Goal: Information Seeking & Learning: Learn about a topic

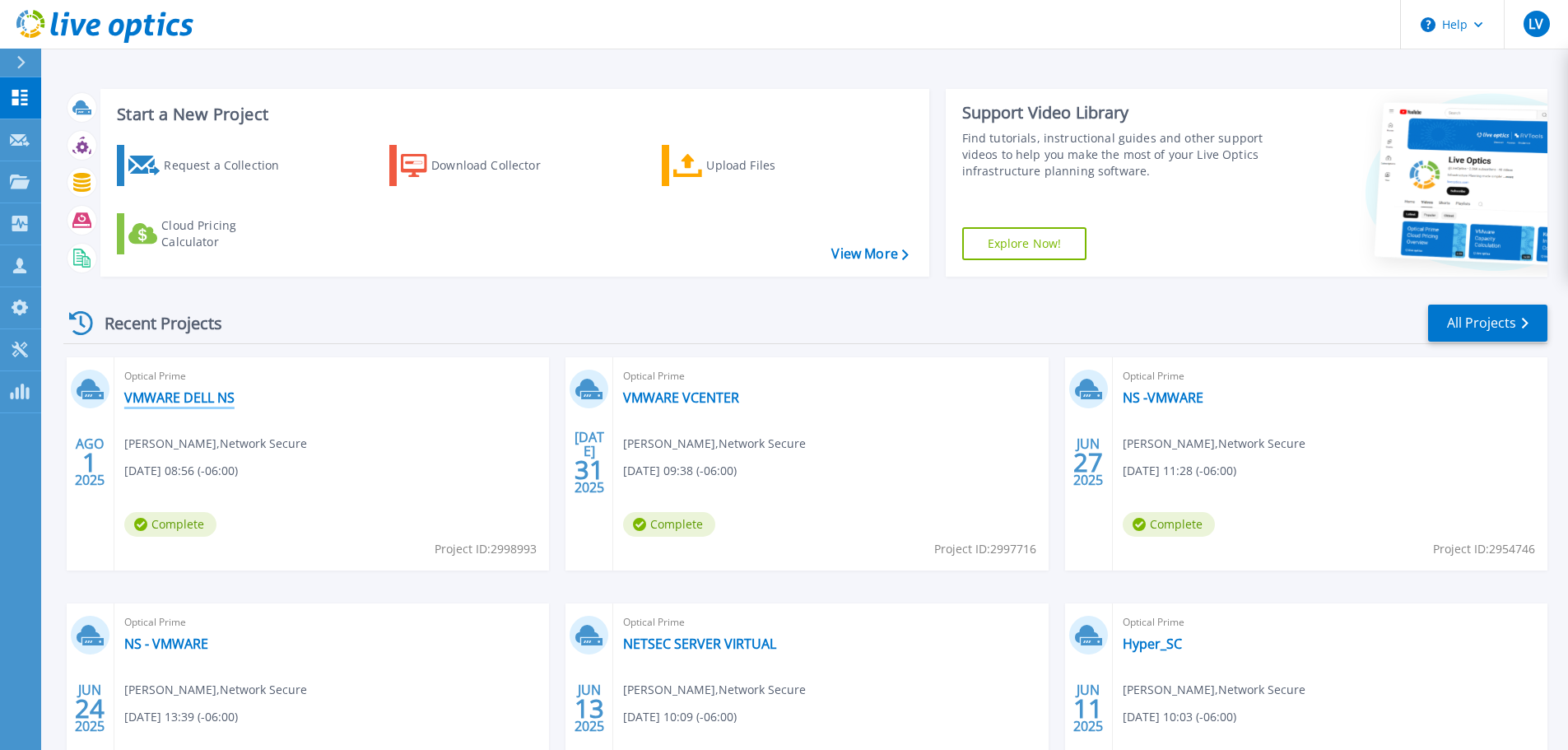
click at [211, 399] on link "VMWARE DELL NS" at bounding box center [180, 397] width 110 height 16
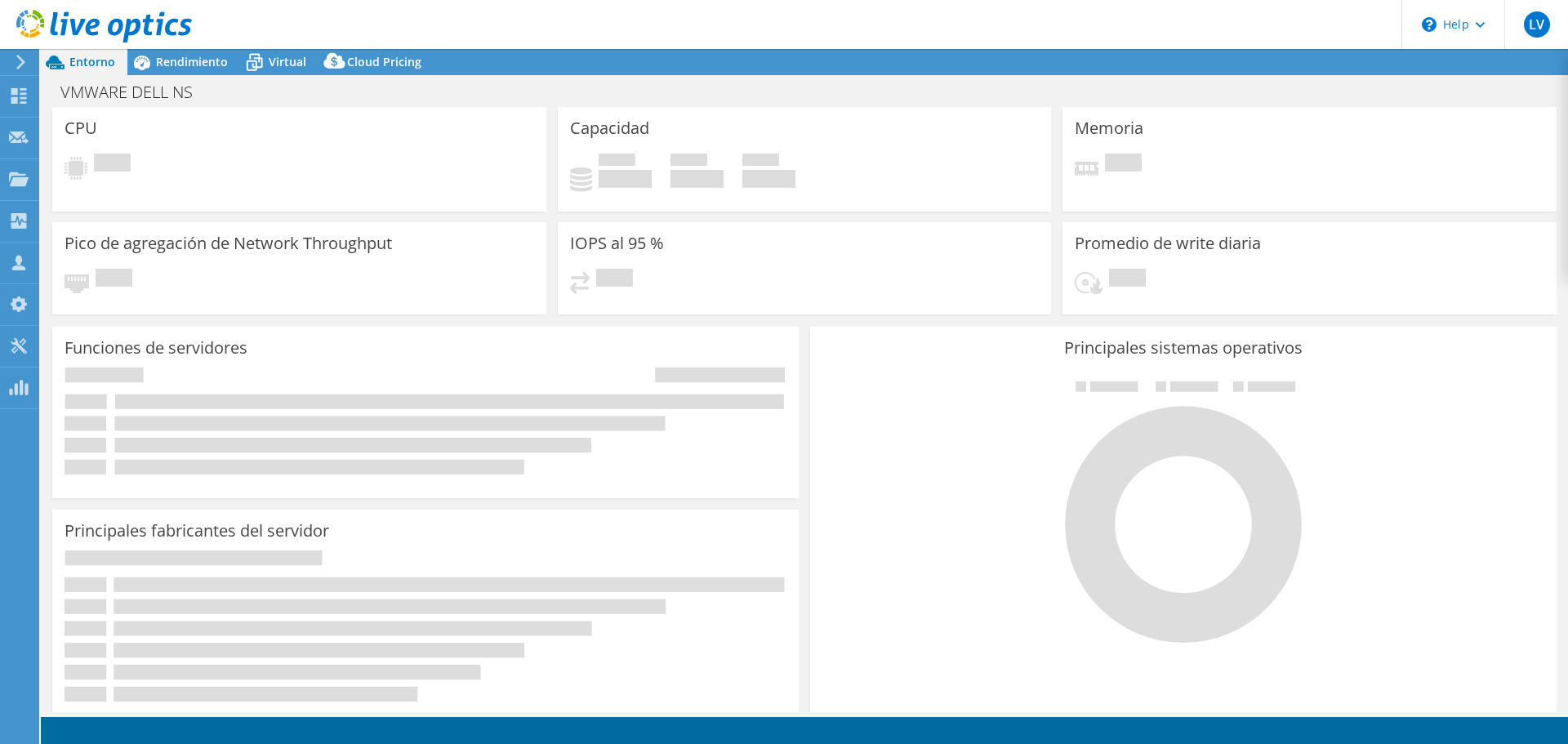
select select "USD"
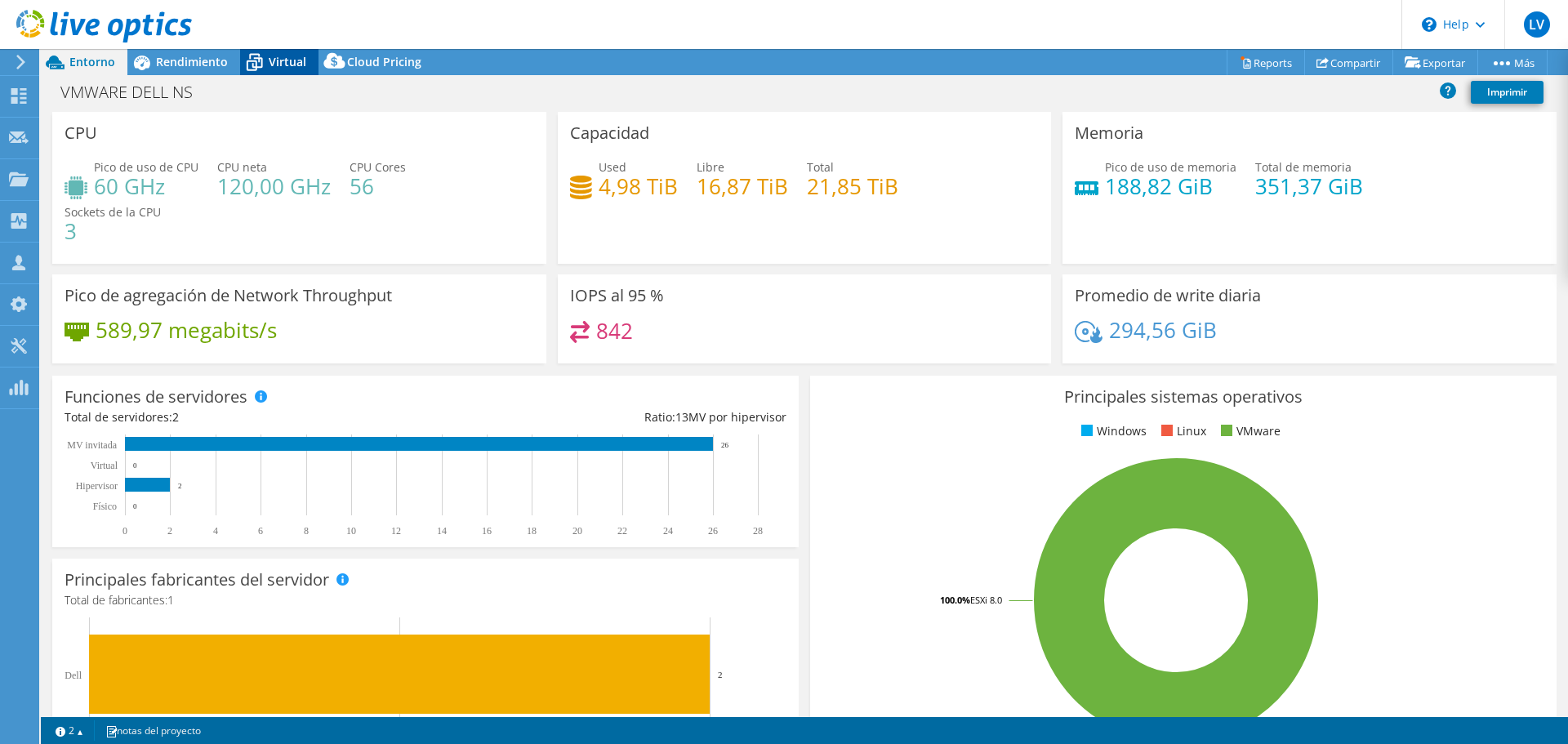
click at [280, 57] on span "Virtual" at bounding box center [287, 61] width 38 height 15
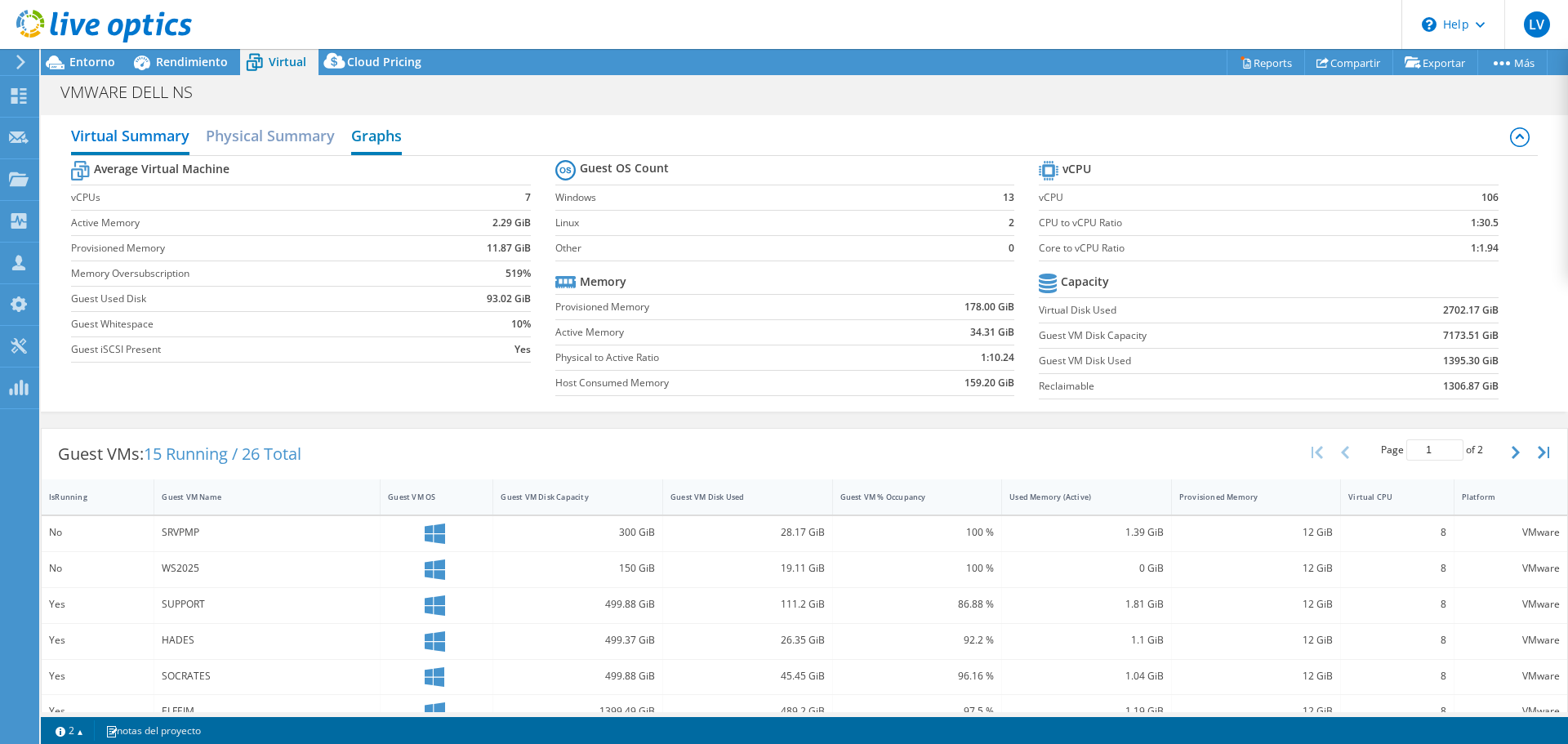
click at [382, 138] on h2 "Graphs" at bounding box center [376, 137] width 51 height 36
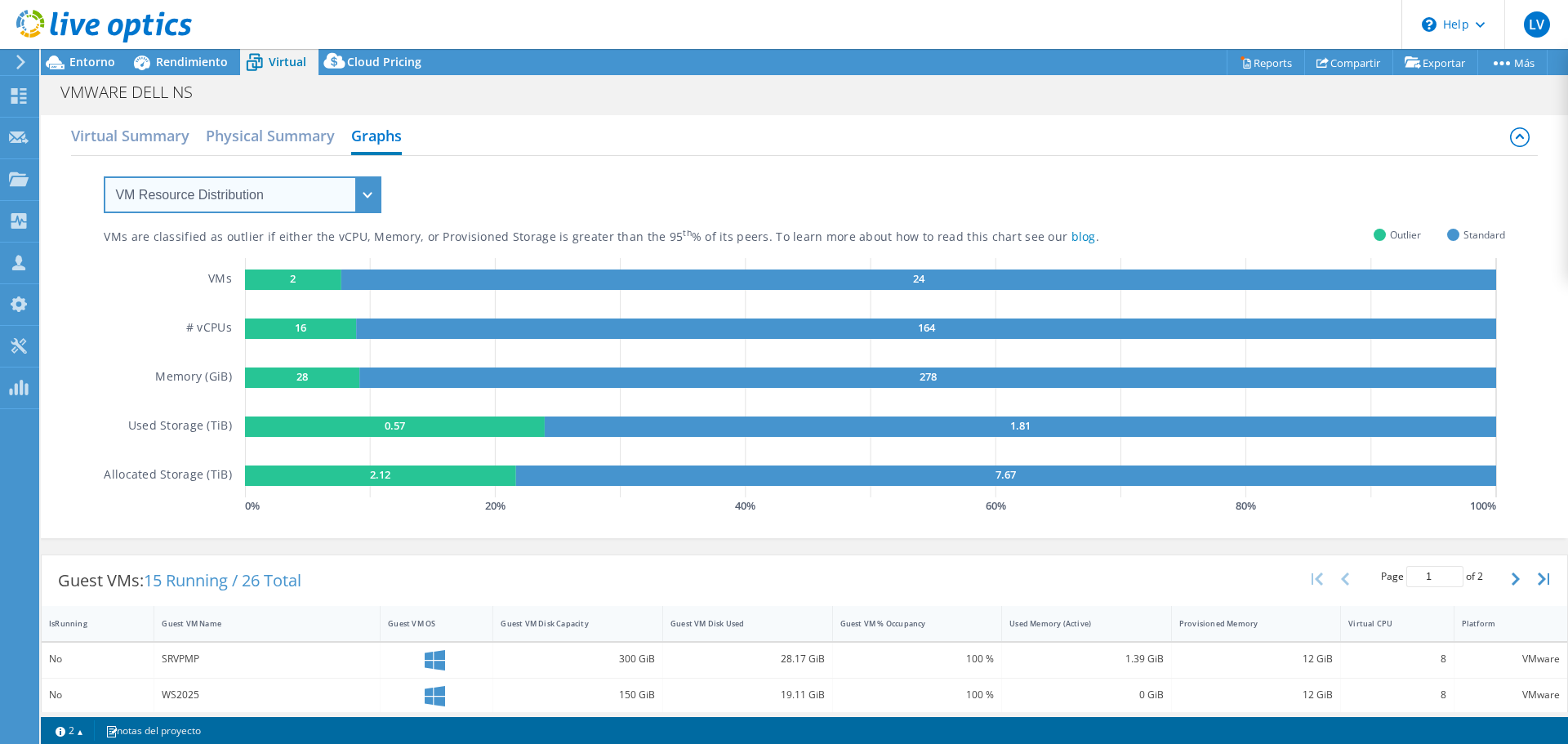
click at [318, 188] on select "VM Resource Distribution Provisioning Contrast Over Provisioning" at bounding box center [243, 194] width 277 height 37
select select "Over Provisioning"
click at [104, 176] on select "VM Resource Distribution Provisioning Contrast Over Provisioning" at bounding box center [243, 194] width 277 height 37
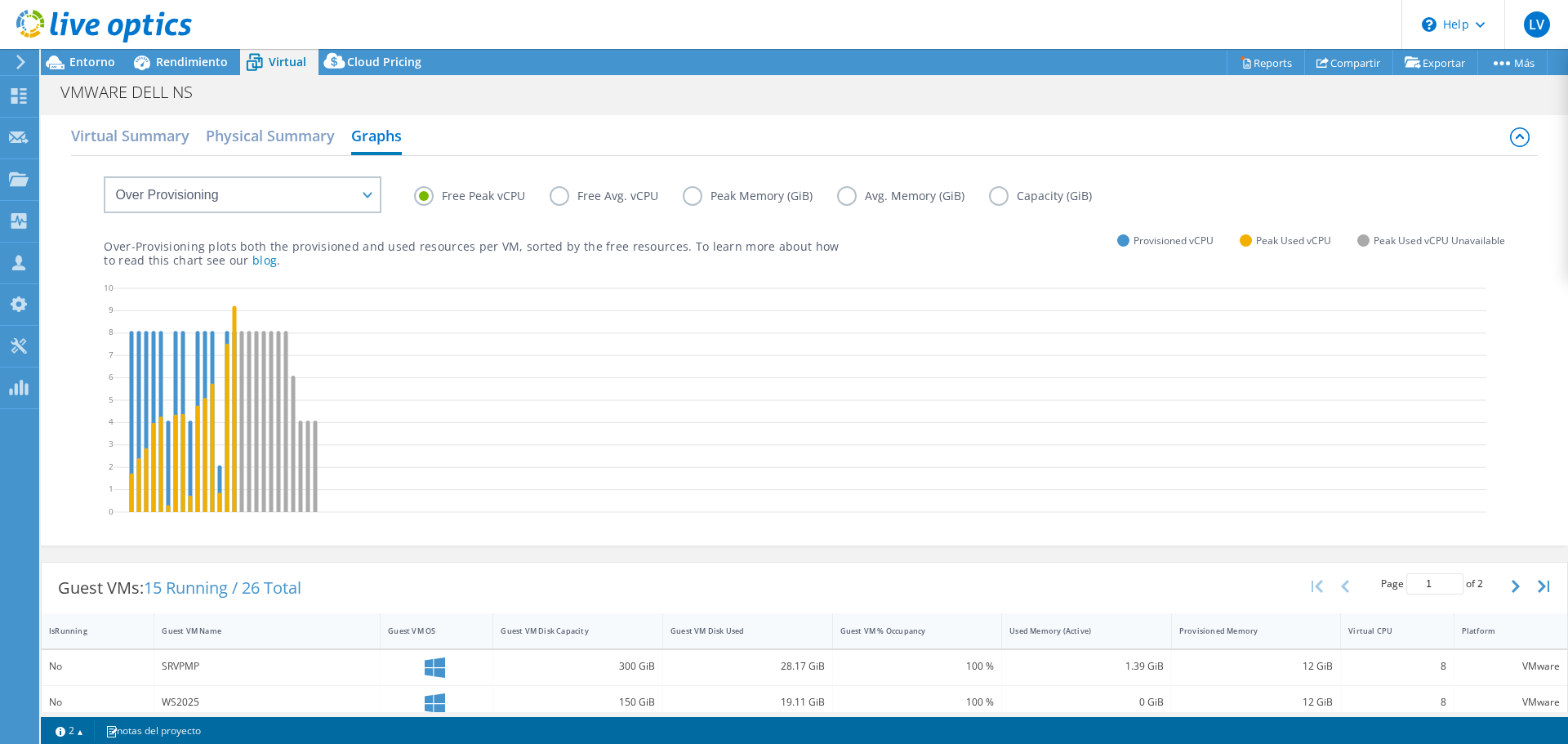
click at [584, 197] on label "Free Avg. vCPU" at bounding box center [616, 196] width 133 height 20
click at [0, 0] on input "Free Avg. vCPU" at bounding box center [0, 0] width 0 height 0
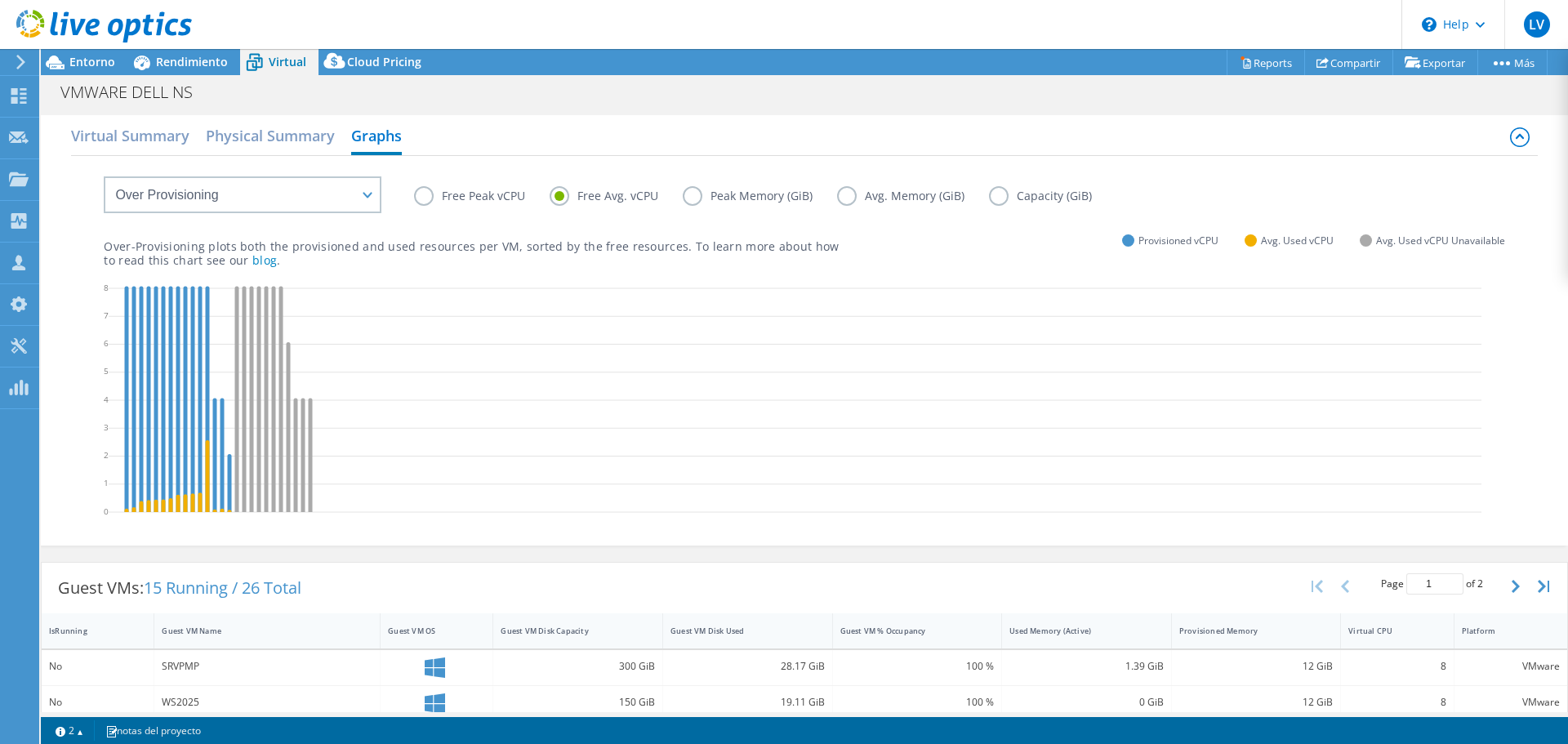
click at [686, 193] on label "Peak Memory (GiB)" at bounding box center [760, 196] width 154 height 20
click at [0, 0] on input "Peak Memory (GiB)" at bounding box center [0, 0] width 0 height 0
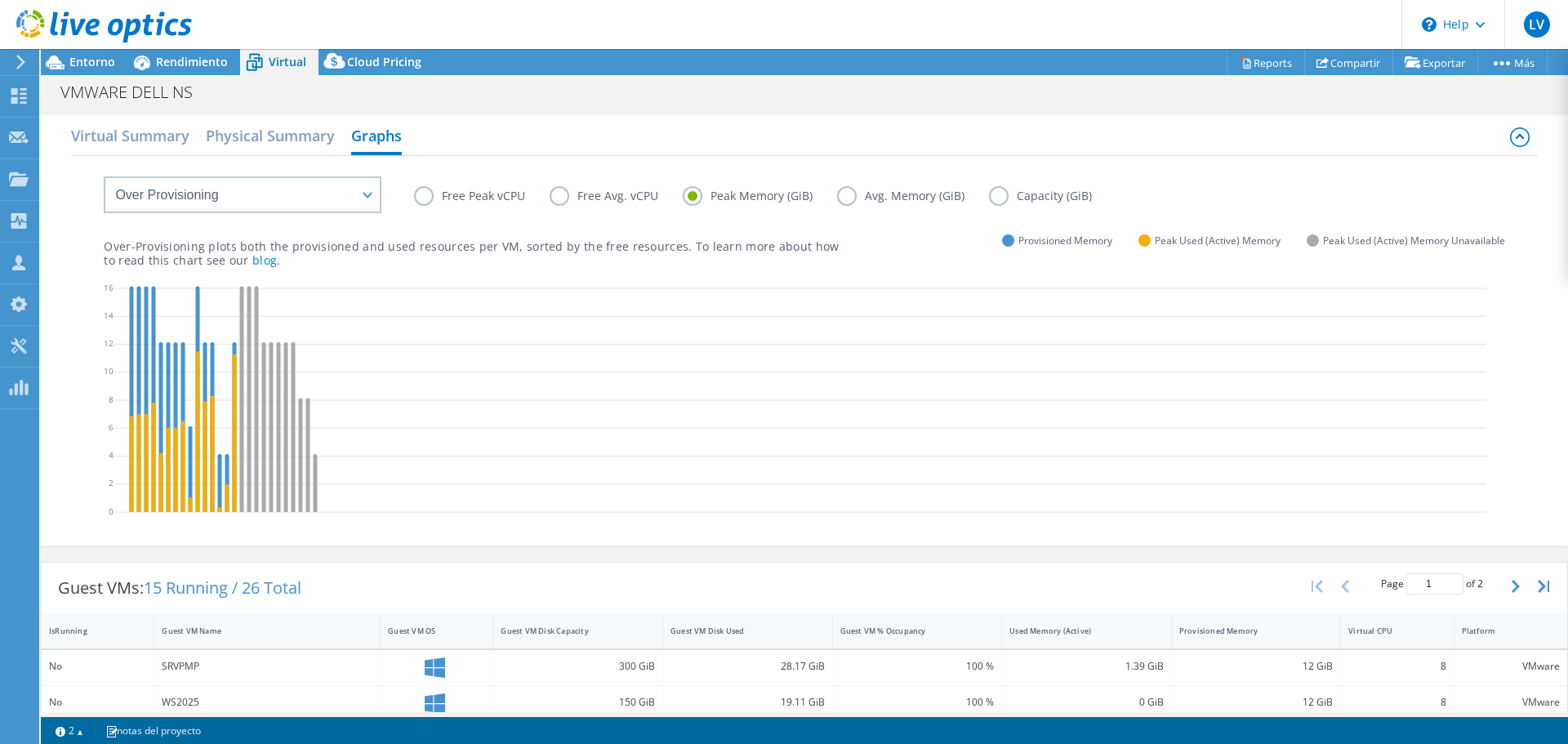
click at [880, 196] on label "Avg. Memory (GiB)" at bounding box center [913, 196] width 152 height 20
click at [0, 0] on input "Avg. Memory (GiB)" at bounding box center [0, 0] width 0 height 0
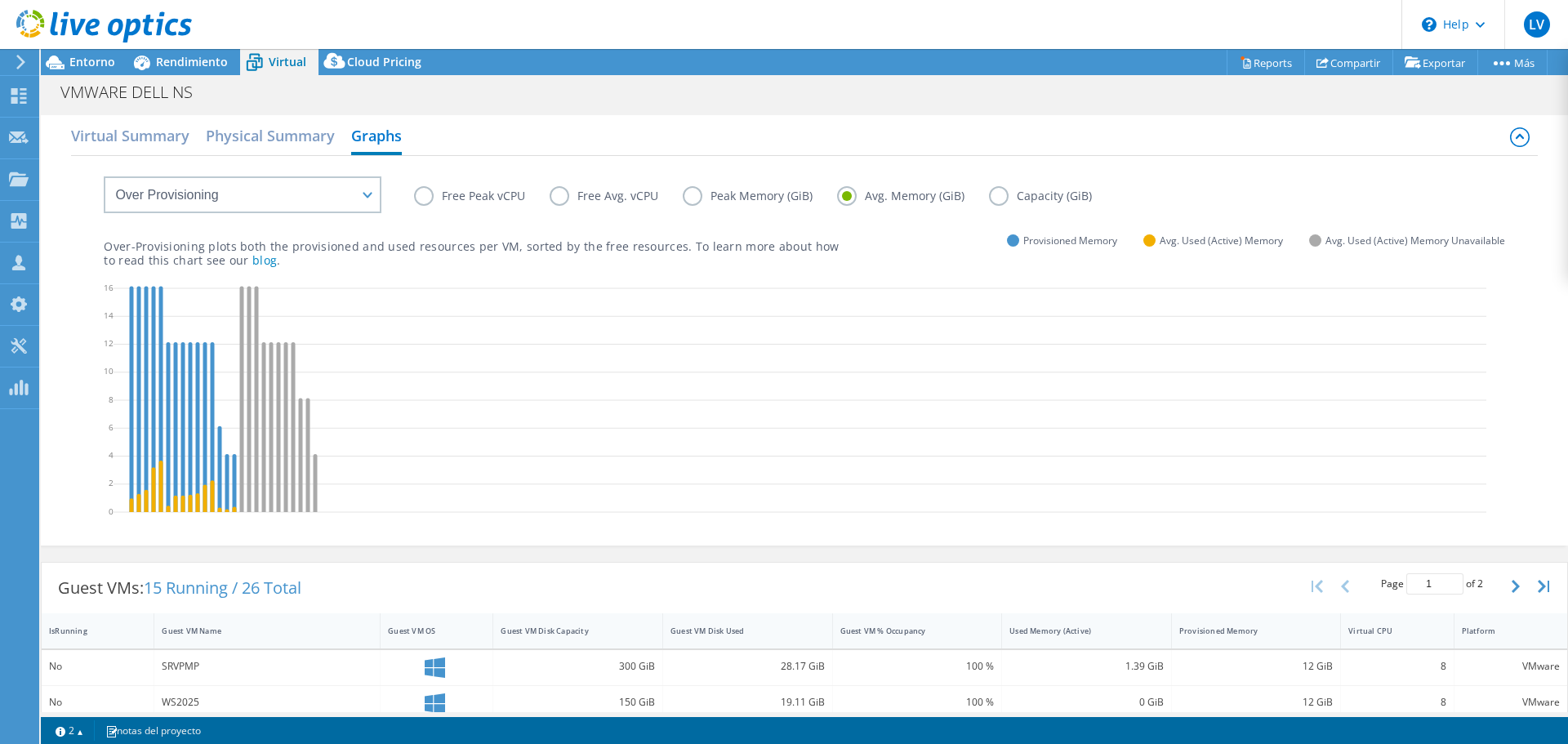
click at [733, 184] on div "Free Peak vCPU Free Avg. vCPU Peak Memory (GiB) Avg. Memory (GiB) Capacity (GiB)" at bounding box center [804, 184] width 1401 height 56
click at [736, 189] on label "Peak Memory (GiB)" at bounding box center [760, 196] width 154 height 20
click at [0, 0] on input "Peak Memory (GiB)" at bounding box center [0, 0] width 0 height 0
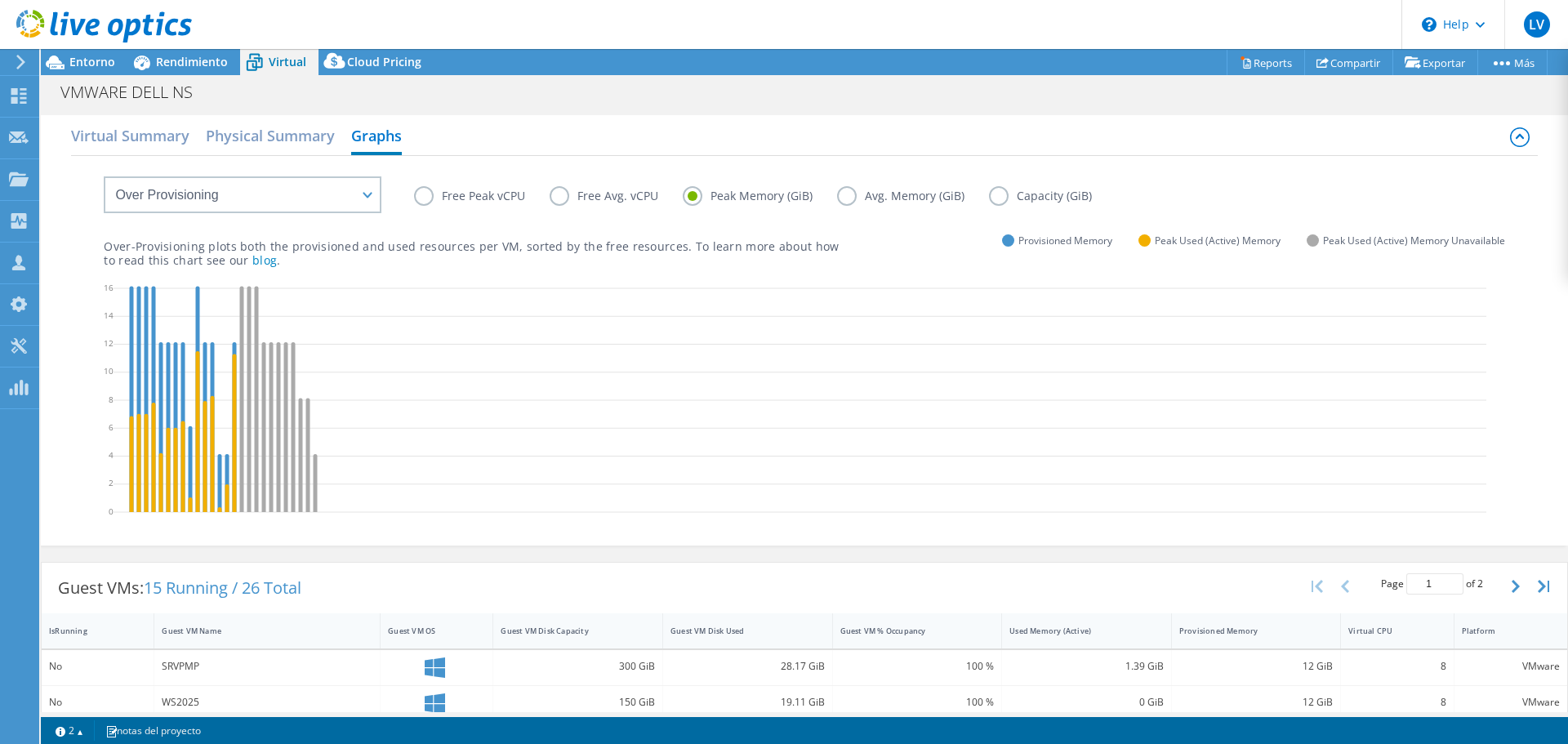
click at [432, 192] on label "Free Peak vCPU" at bounding box center [481, 196] width 135 height 20
click at [0, 0] on input "Free Peak vCPU" at bounding box center [0, 0] width 0 height 0
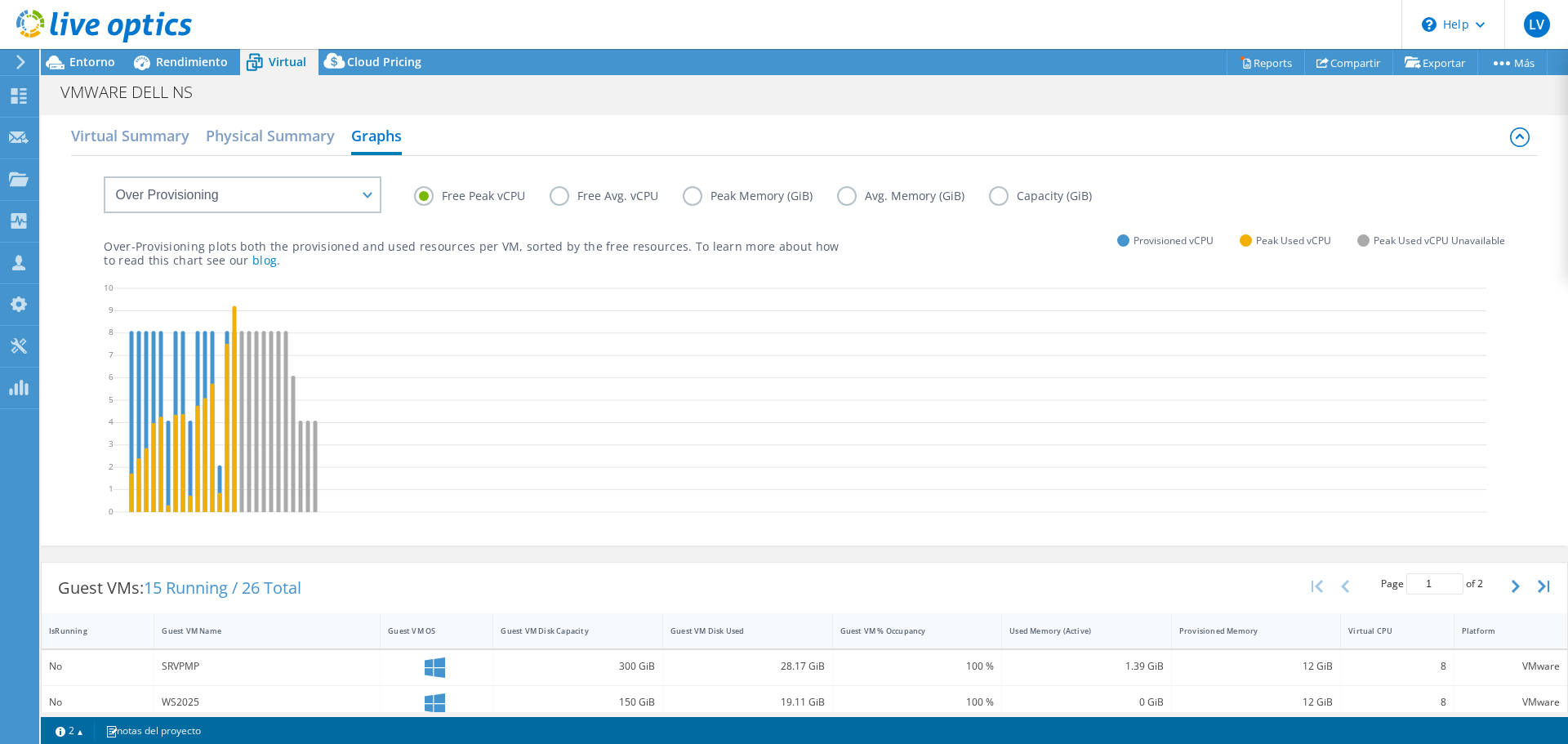
click at [564, 197] on label "Free Avg. vCPU" at bounding box center [616, 196] width 133 height 20
click at [0, 0] on input "Free Avg. vCPU" at bounding box center [0, 0] width 0 height 0
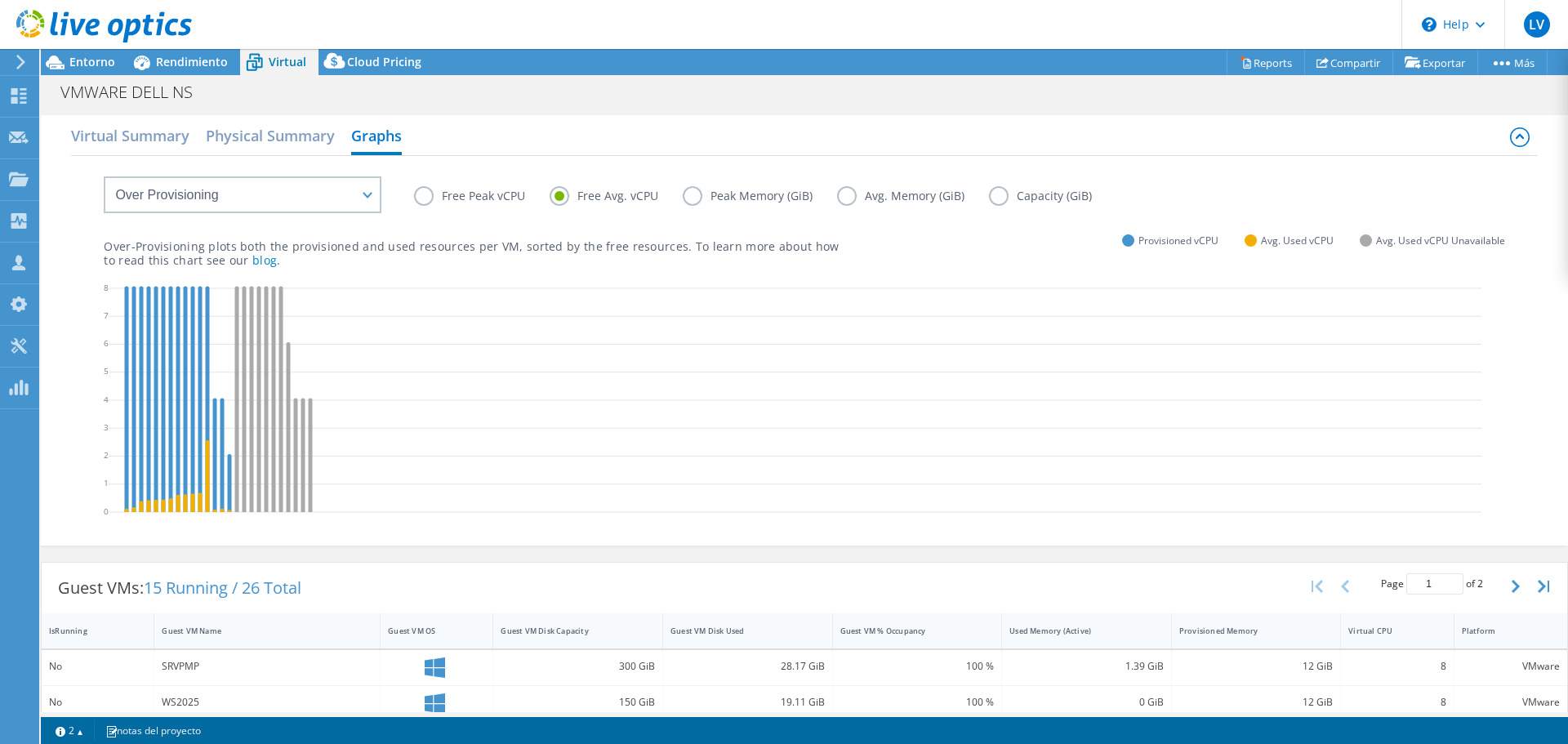
click at [594, 292] on icon at bounding box center [794, 403] width 1372 height 245
click at [683, 195] on label "Peak Memory (GiB)" at bounding box center [760, 196] width 154 height 20
click at [0, 0] on input "Peak Memory (GiB)" at bounding box center [0, 0] width 0 height 0
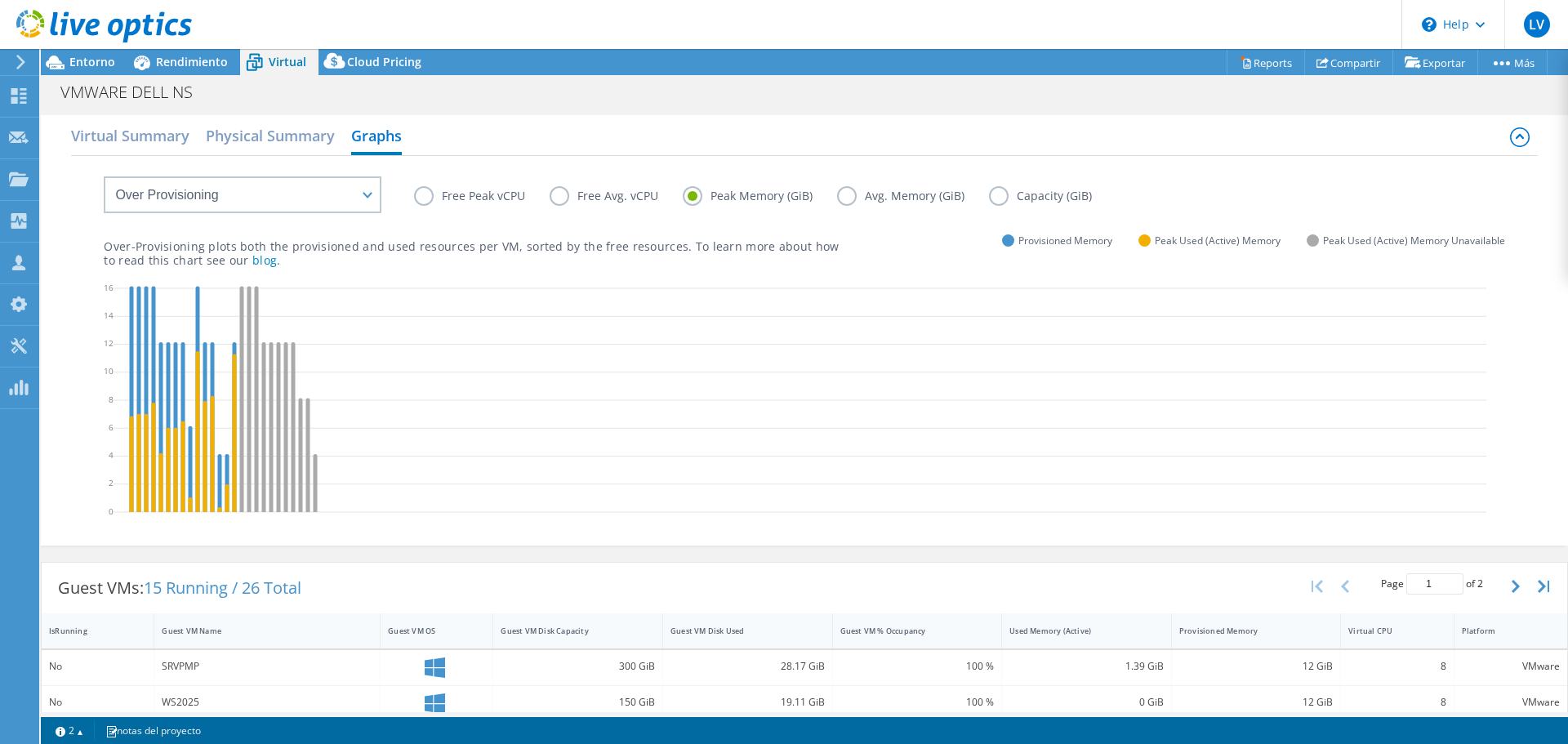
click at [551, 325] on icon at bounding box center [799, 403] width 1372 height 245
click at [437, 204] on label "Free Peak vCPU" at bounding box center [481, 196] width 135 height 20
click at [0, 0] on input "Free Peak vCPU" at bounding box center [0, 0] width 0 height 0
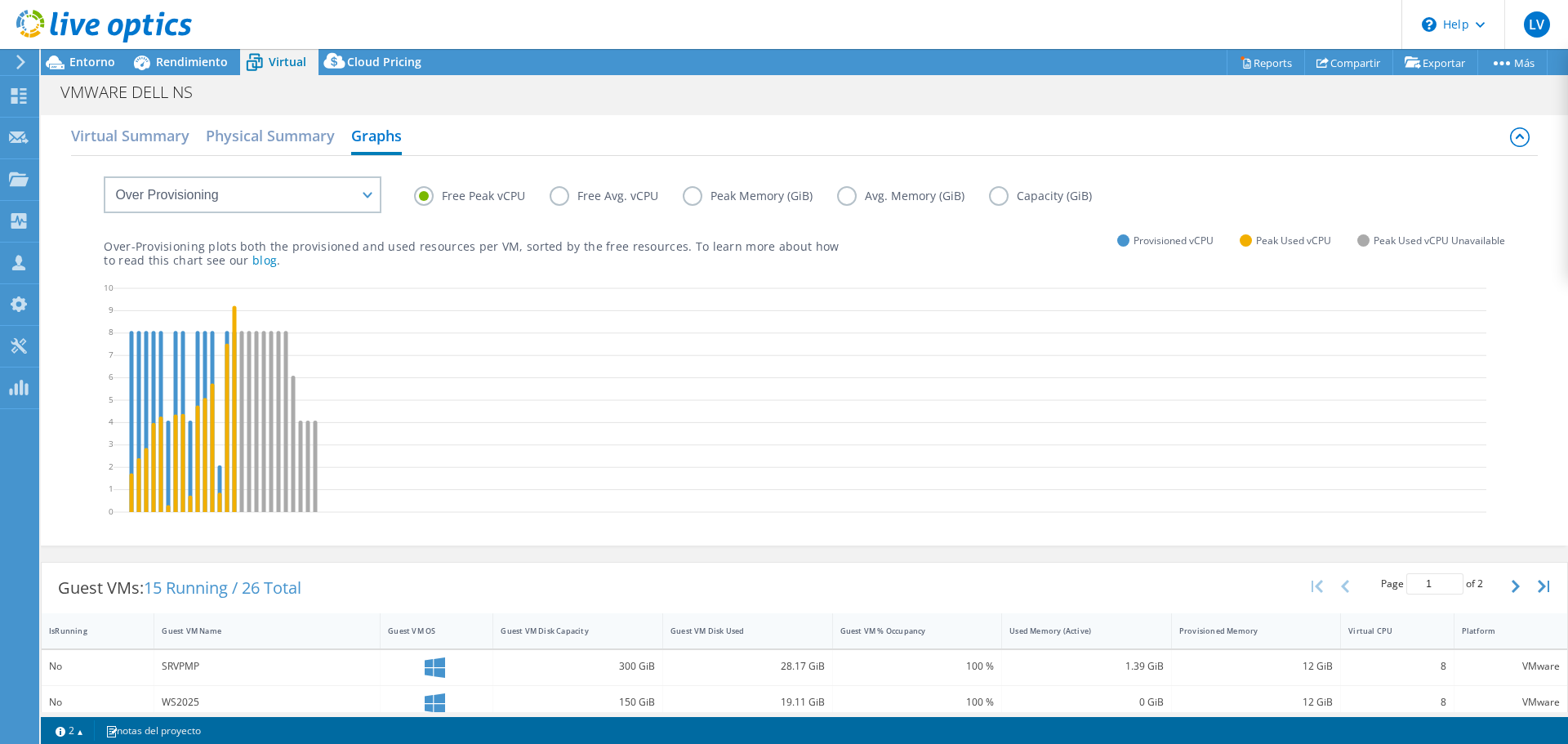
click at [712, 198] on label "Peak Memory (GiB)" at bounding box center [760, 196] width 154 height 20
click at [0, 0] on input "Peak Memory (GiB)" at bounding box center [0, 0] width 0 height 0
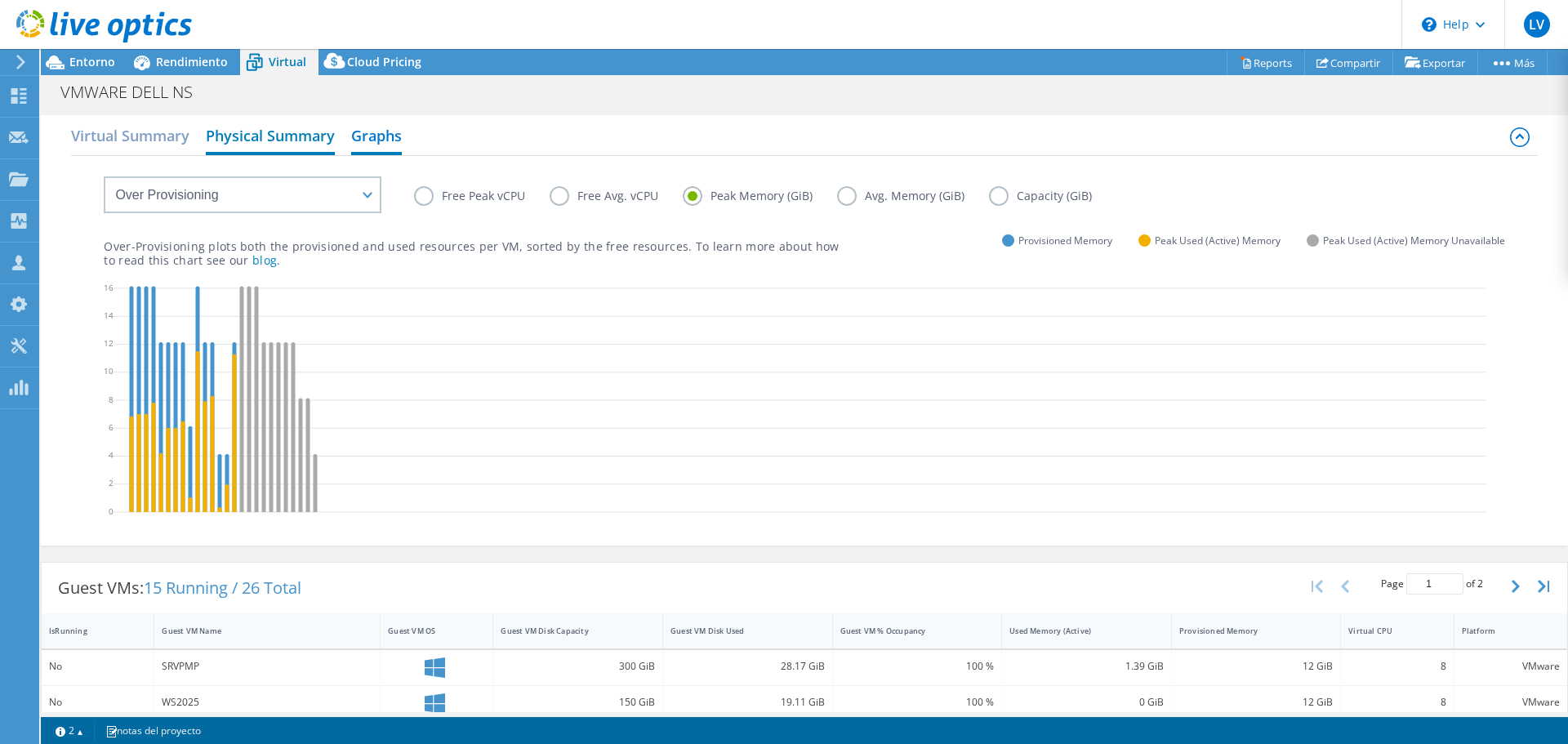
drag, startPoint x: 205, startPoint y: 118, endPoint x: 229, endPoint y: 120, distance: 24.1
click at [206, 117] on div "Virtual Summary Physical Summary Graphs VM Resource Distribution Provisioning C…" at bounding box center [805, 330] width 1527 height 431
click at [251, 131] on h2 "Physical Summary" at bounding box center [270, 137] width 129 height 36
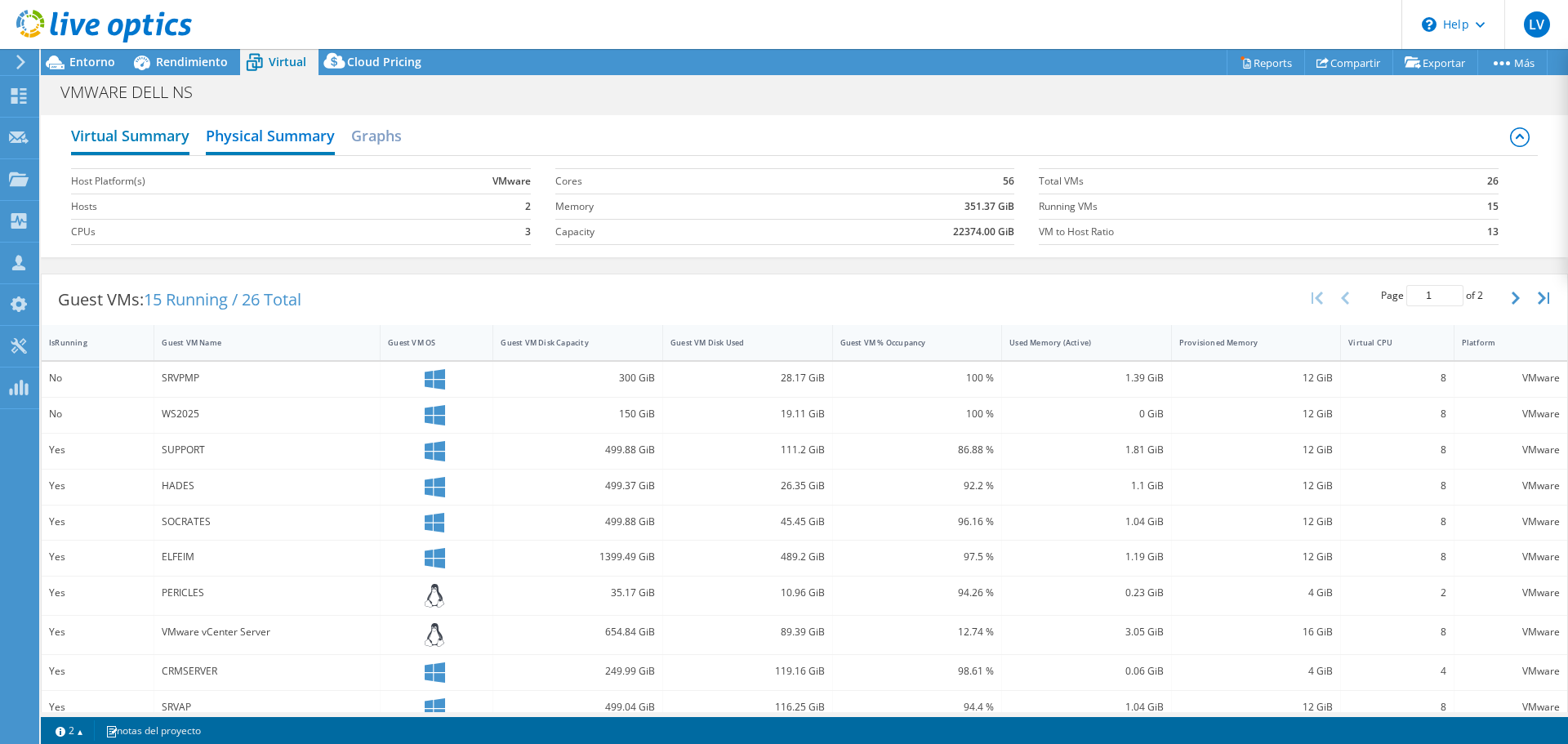
click at [136, 133] on h2 "Virtual Summary" at bounding box center [130, 137] width 118 height 36
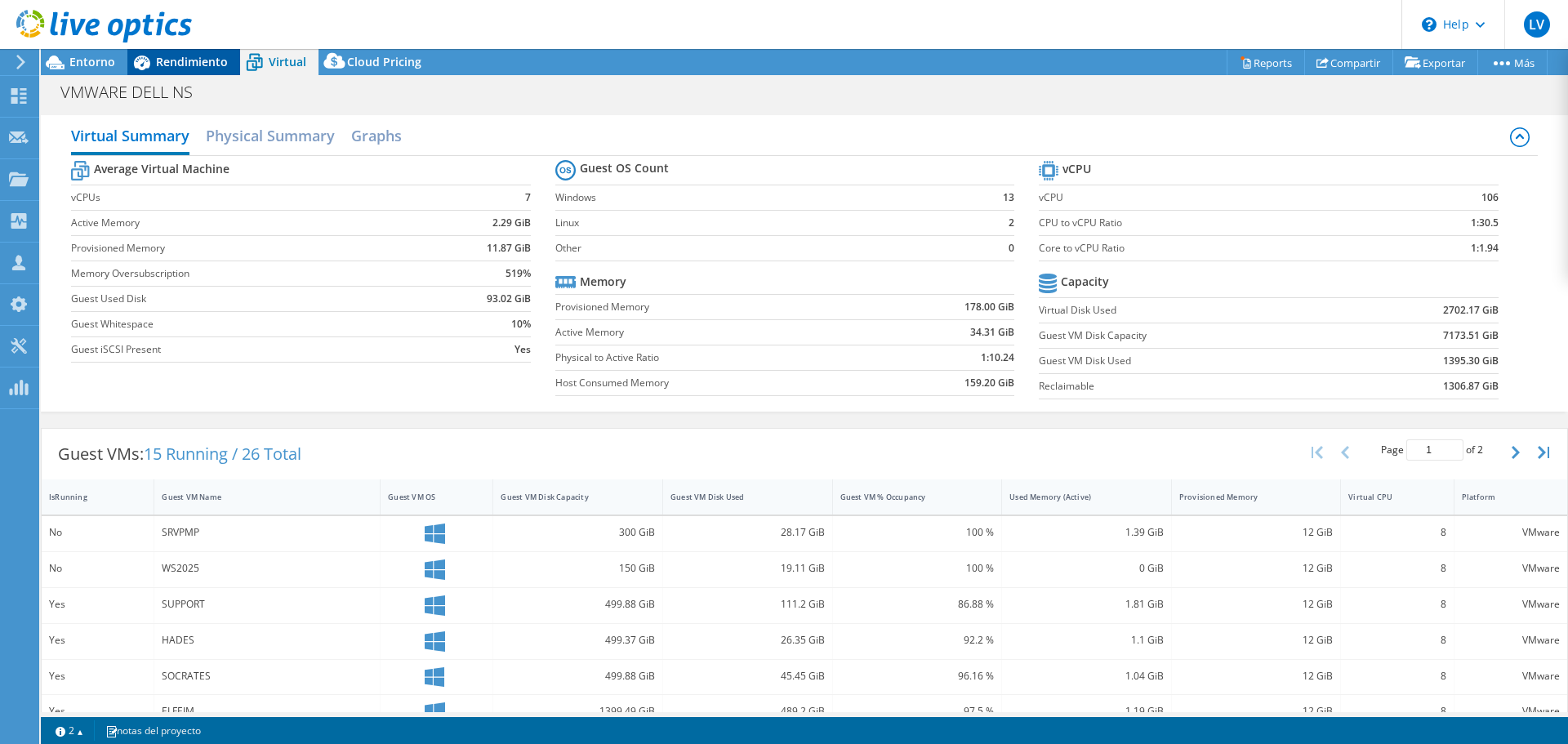
click at [209, 61] on span "Rendimiento" at bounding box center [192, 61] width 72 height 15
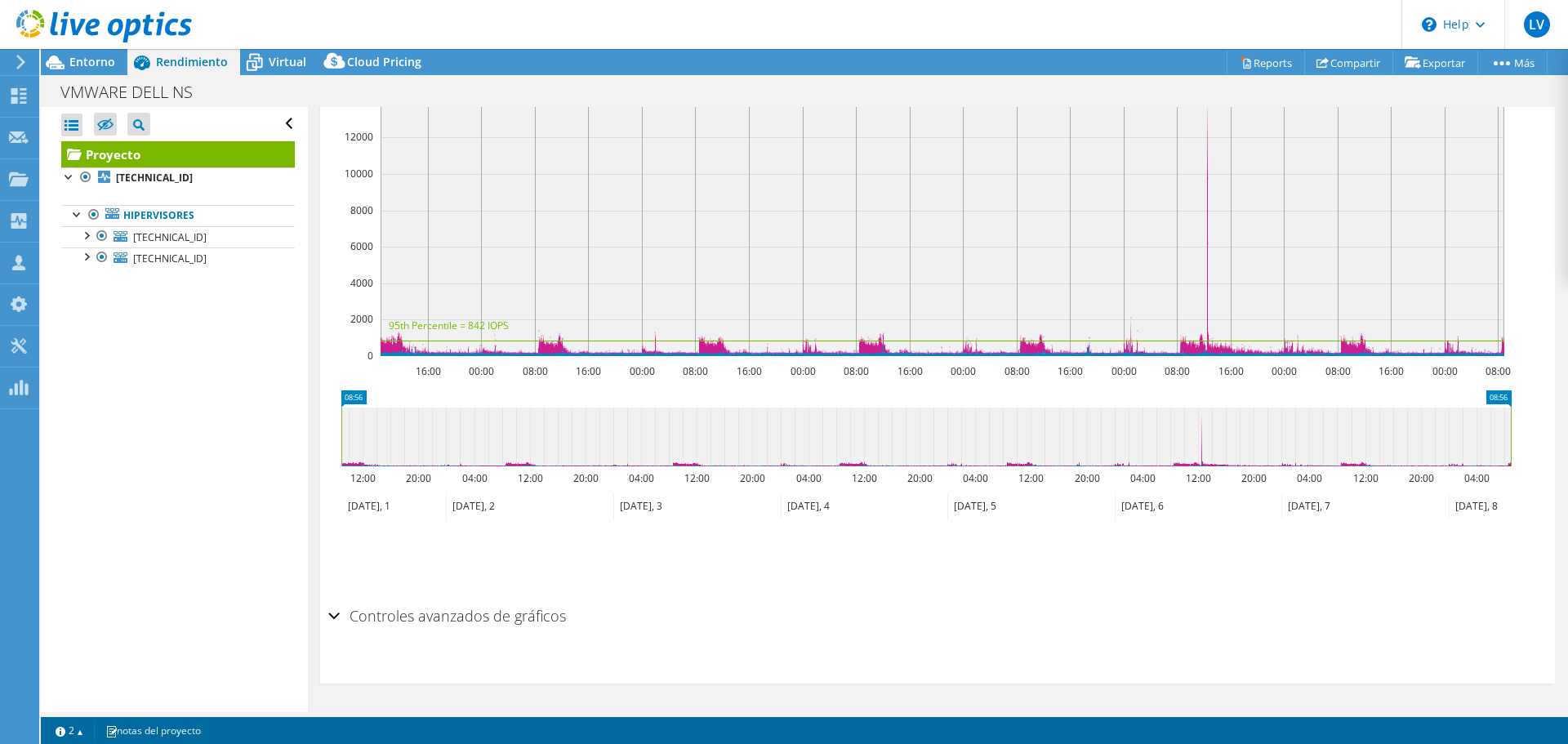
scroll to position [157, 0]
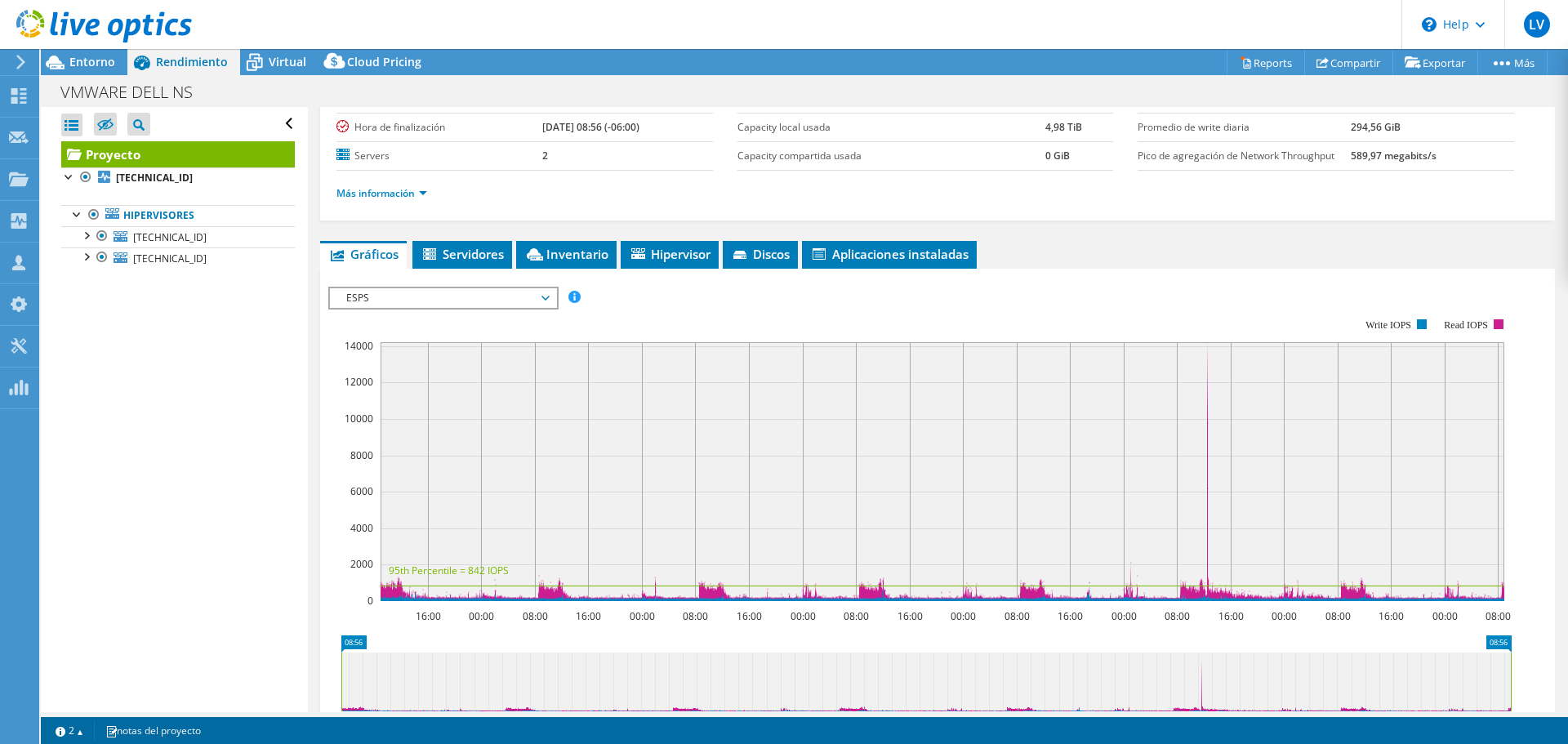
click at [450, 288] on span "ESPS" at bounding box center [443, 298] width 209 height 20
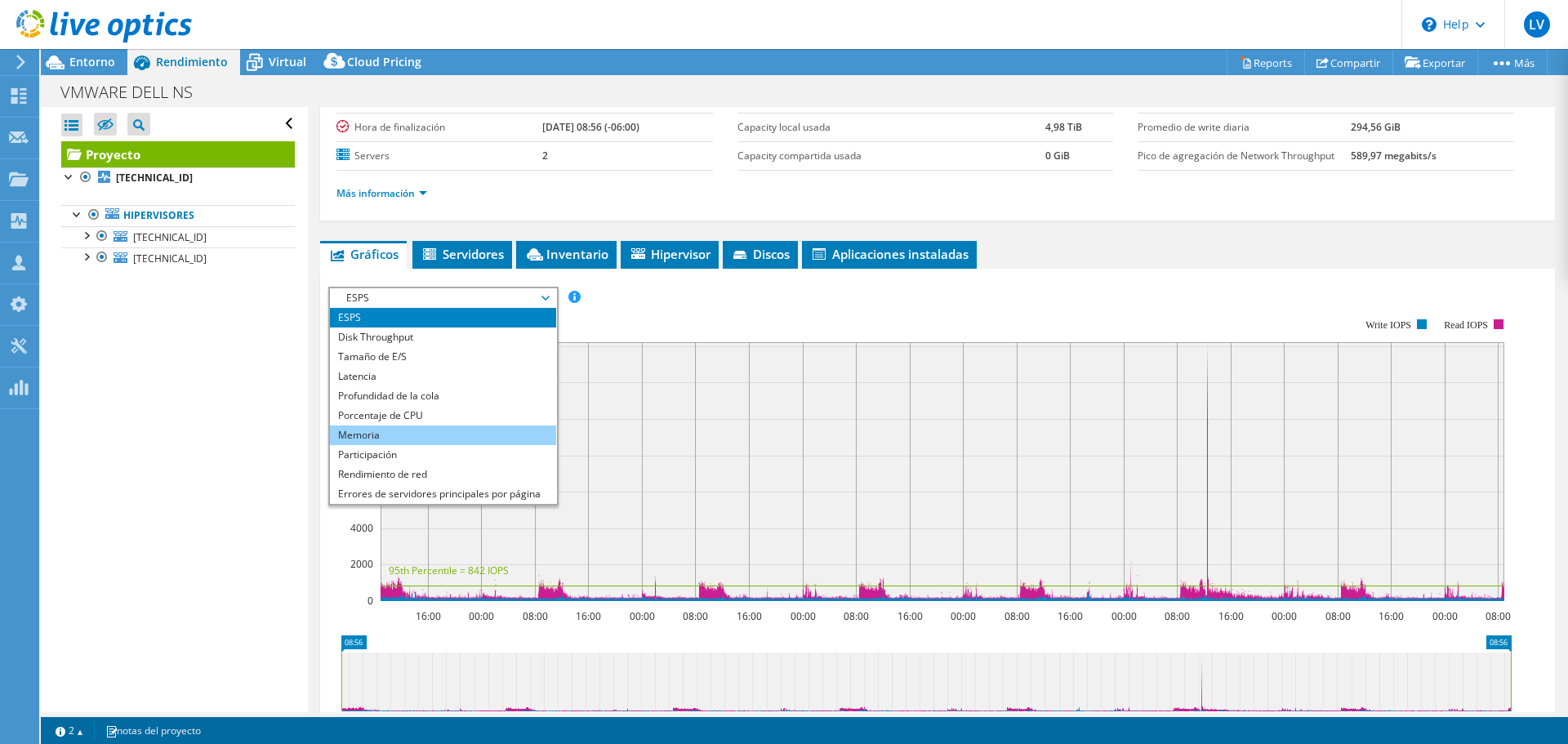
click at [396, 438] on li "Memoria" at bounding box center [443, 435] width 226 height 20
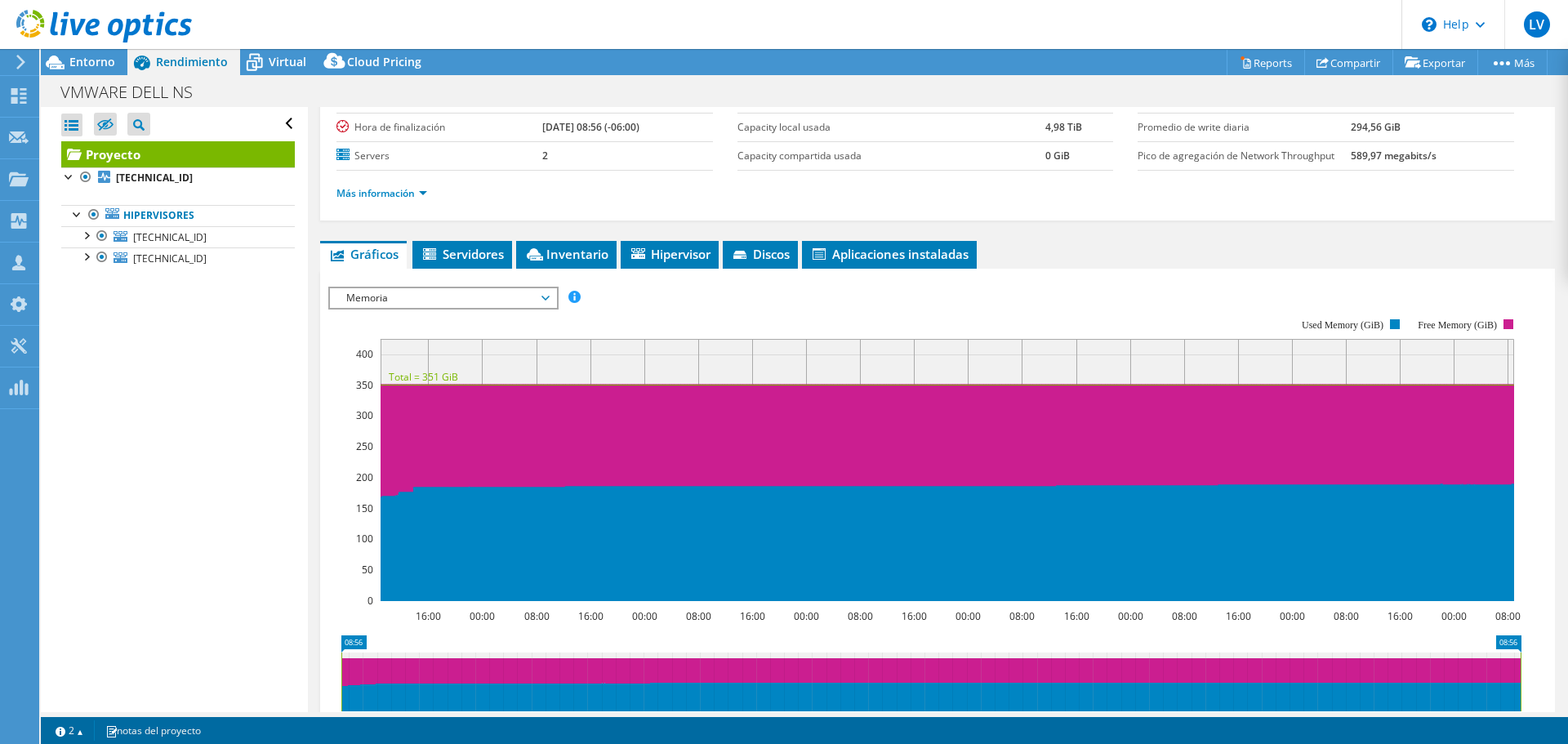
click at [516, 278] on div "ESPS Disk Throughput Tamaño de E/S Latencia Profundidad de la cola Porcentaje d…" at bounding box center [937, 561] width 1218 height 566
click at [505, 297] on span "Memoria" at bounding box center [443, 298] width 209 height 20
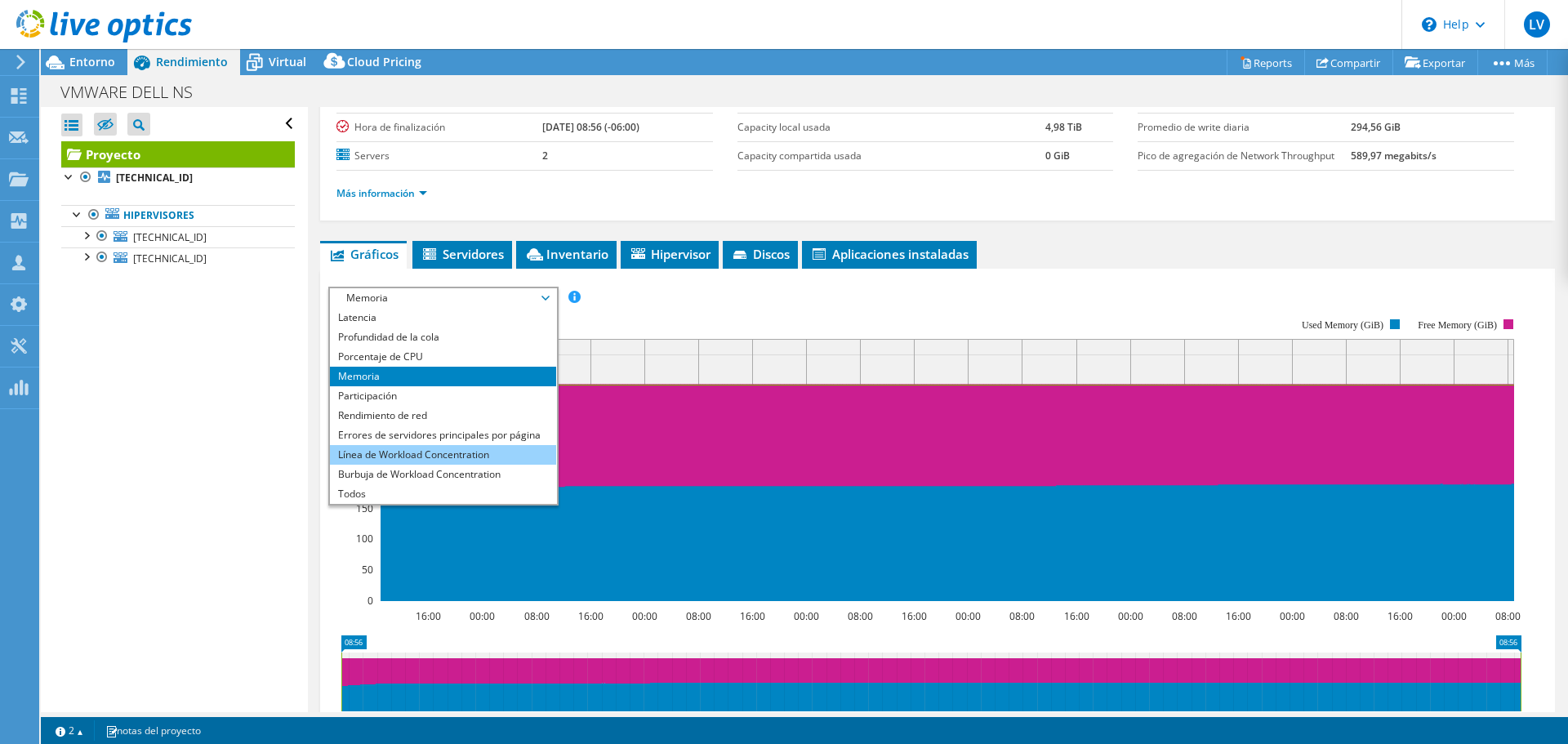
scroll to position [0, 0]
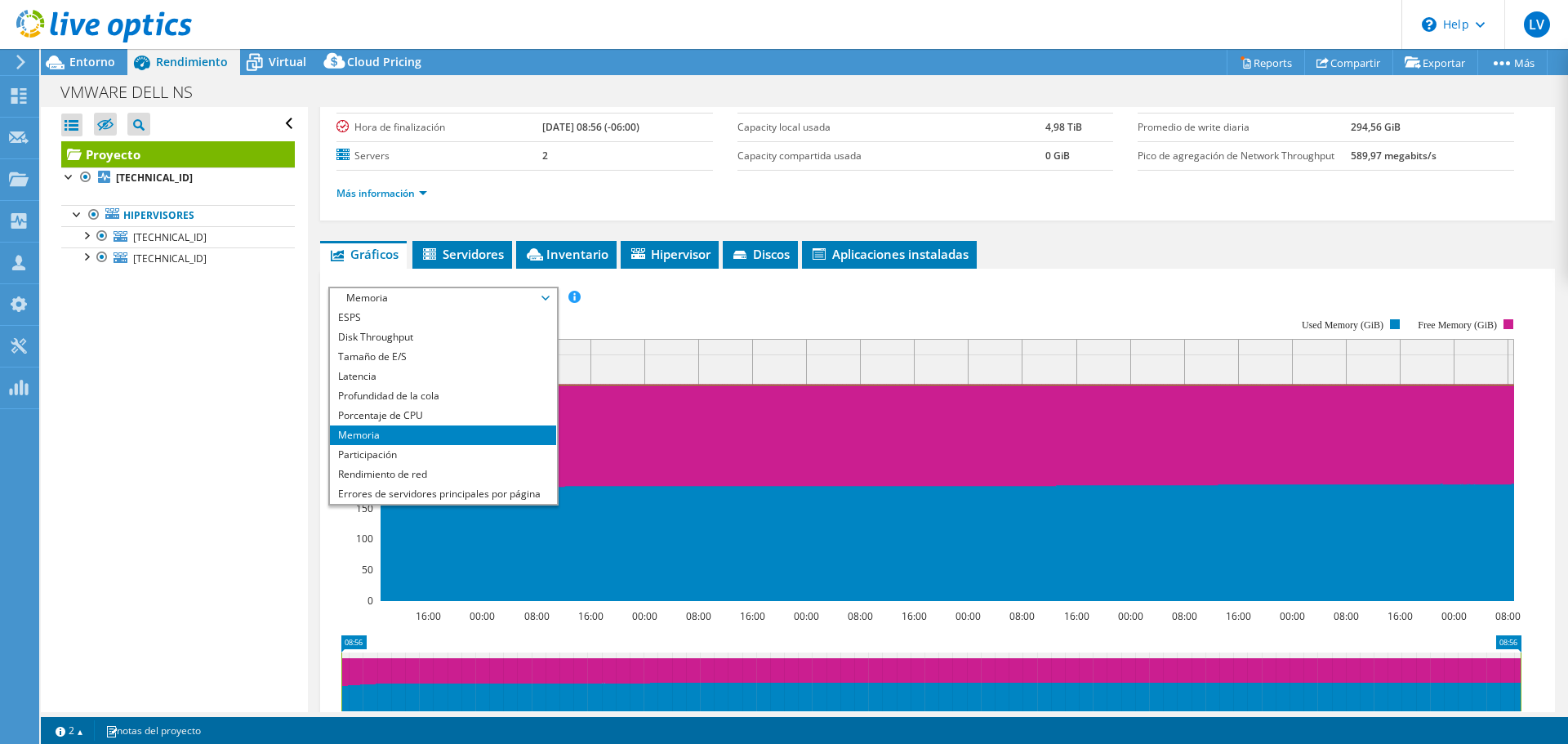
drag, startPoint x: 426, startPoint y: 379, endPoint x: 532, endPoint y: 380, distance: 106.0
click at [427, 378] on li "Latencia" at bounding box center [443, 377] width 226 height 20
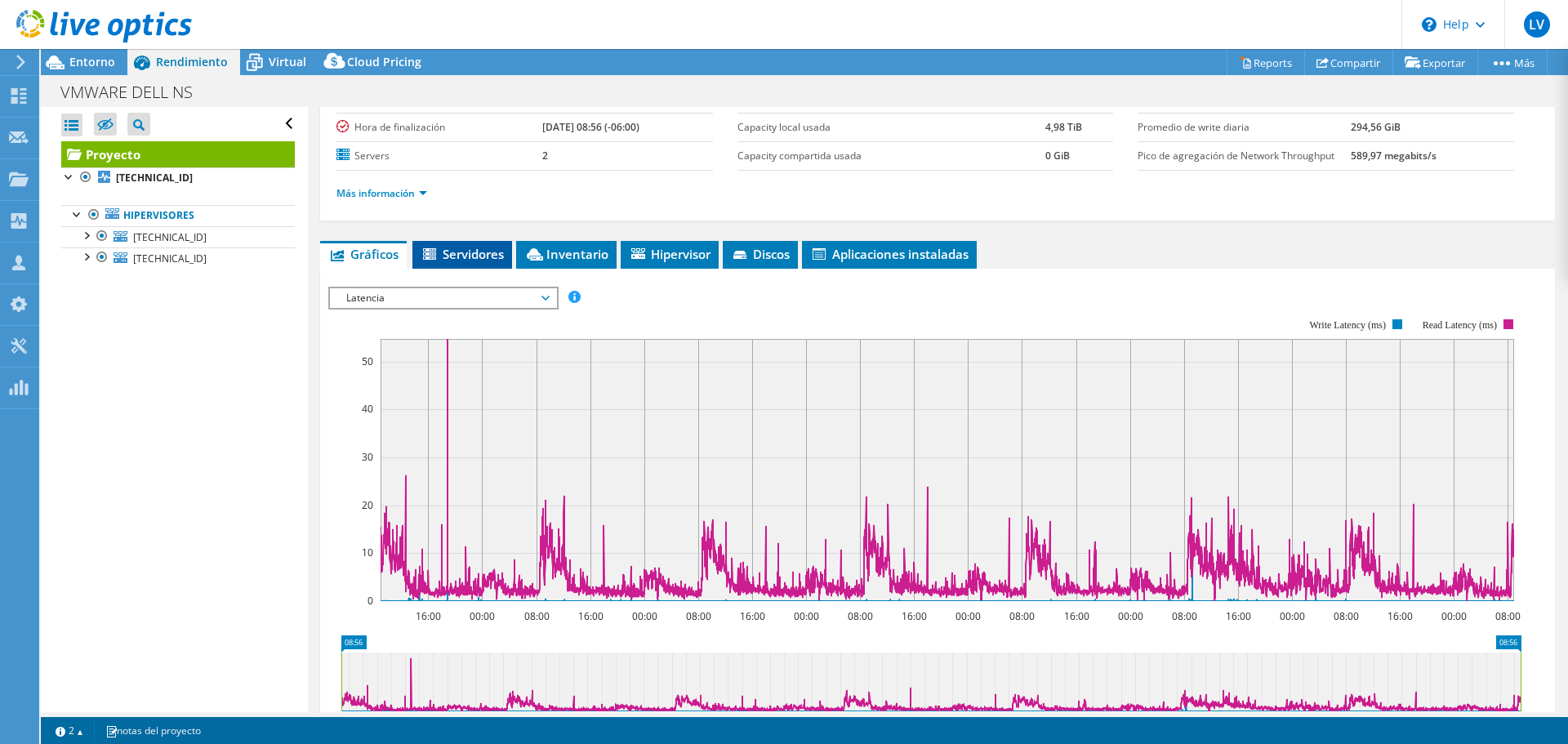
click at [461, 247] on span "Servidores" at bounding box center [462, 254] width 83 height 16
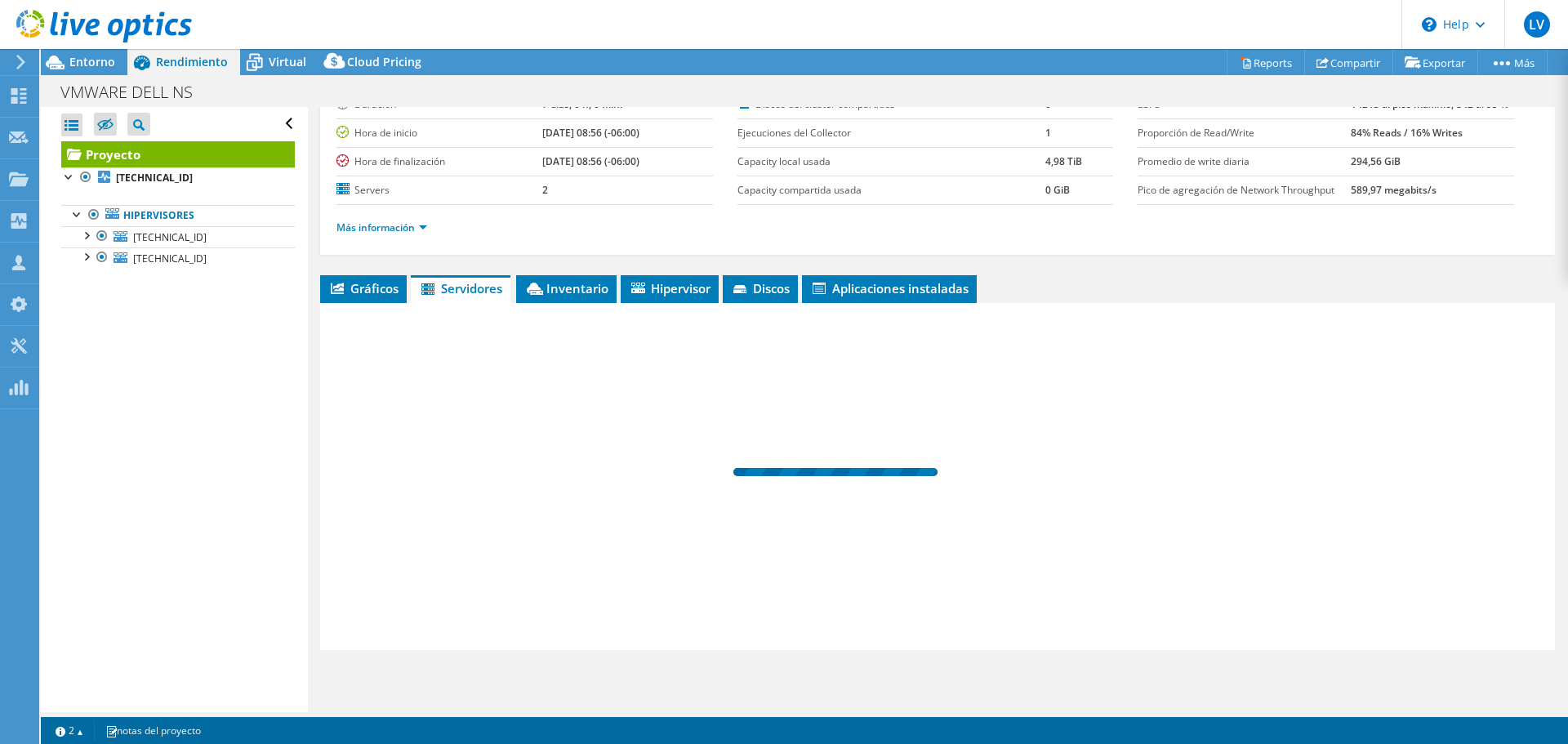
scroll to position [123, 0]
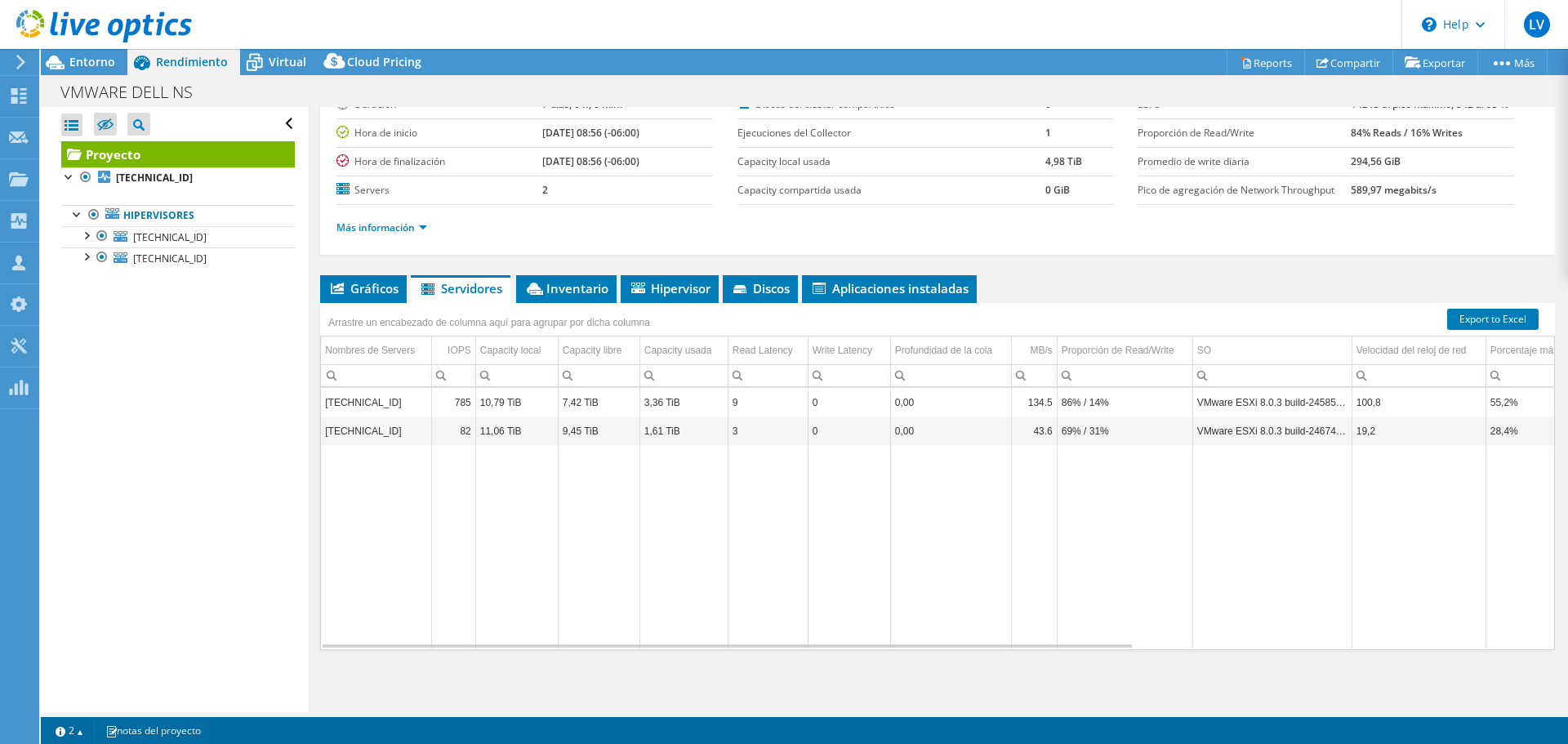
click at [934, 242] on div "Más información" at bounding box center [937, 227] width 1202 height 46
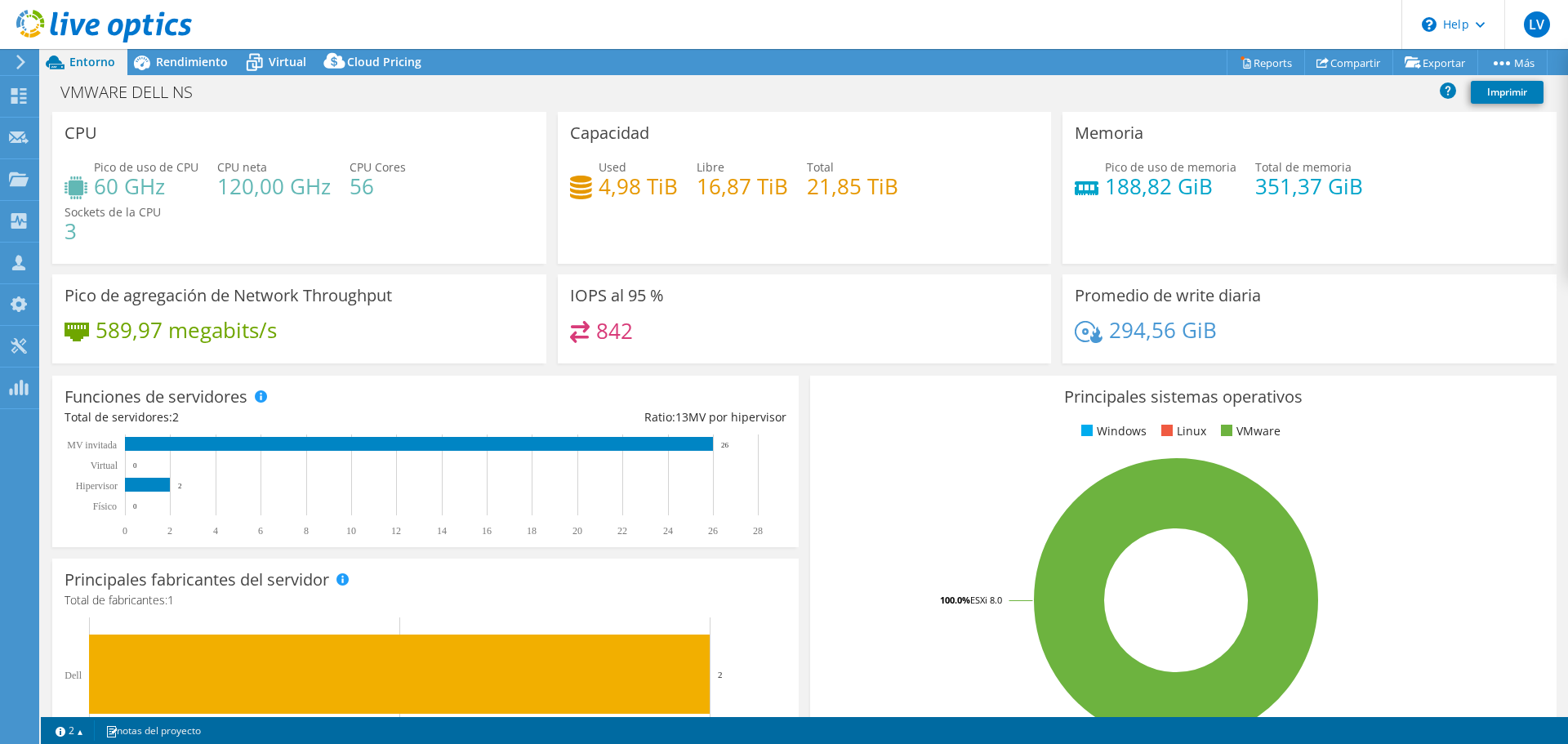
scroll to position [81, 0]
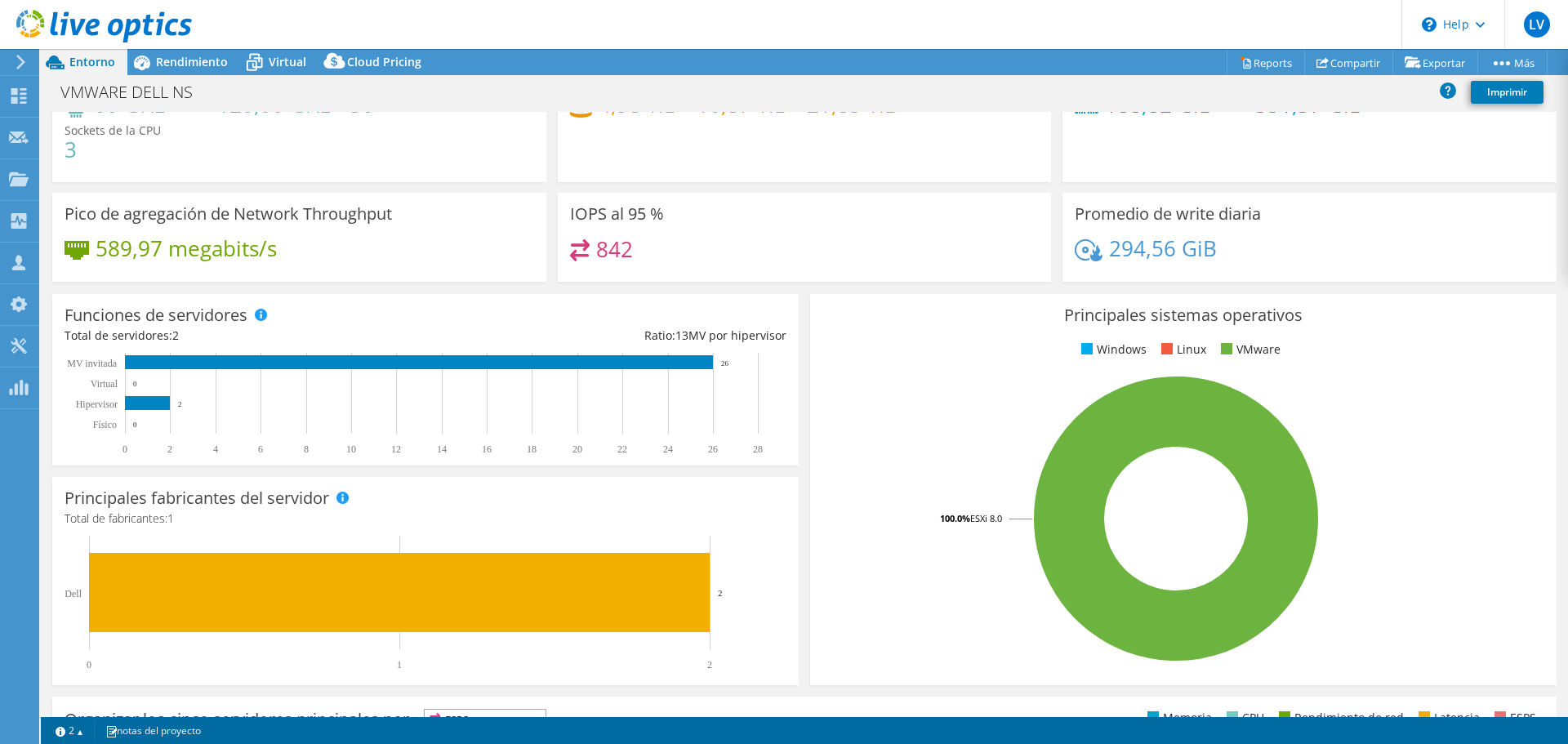
select select "USD"
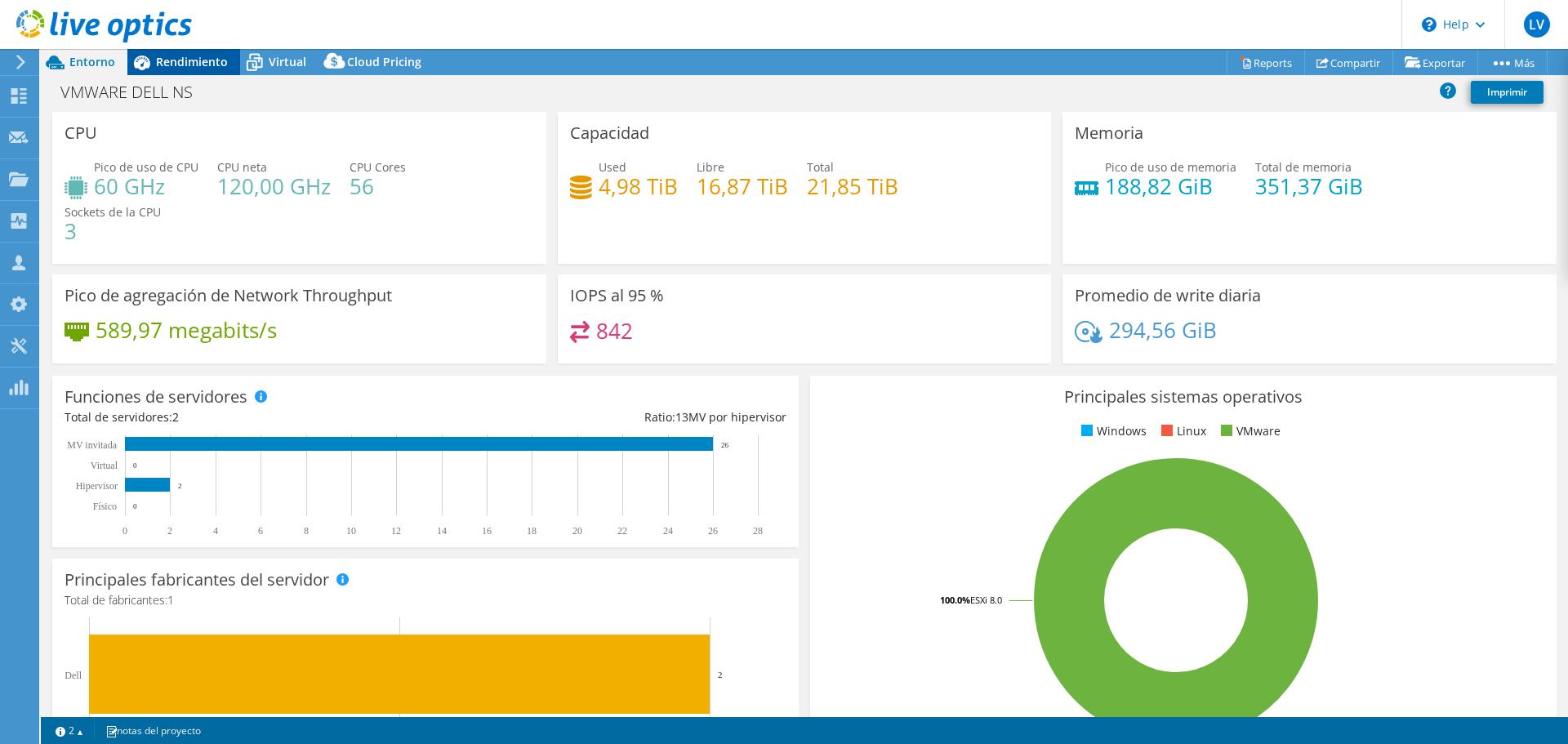
click at [200, 58] on span "Rendimiento" at bounding box center [192, 61] width 72 height 15
